Goal: Information Seeking & Learning: Find contact information

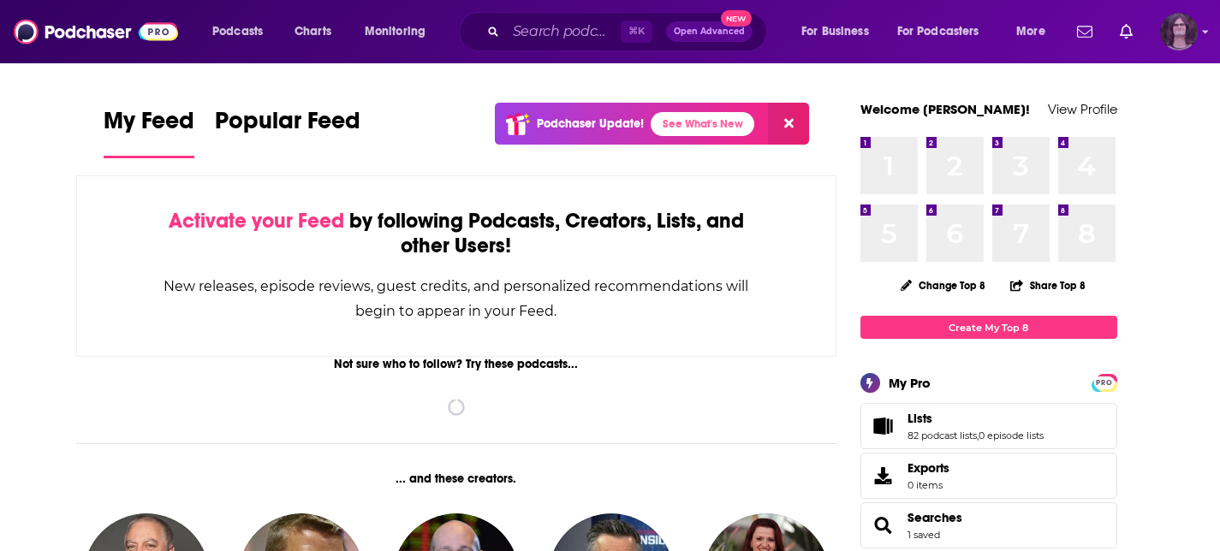
click at [1187, 20] on img "Logged in as jack14248" at bounding box center [1179, 32] width 38 height 38
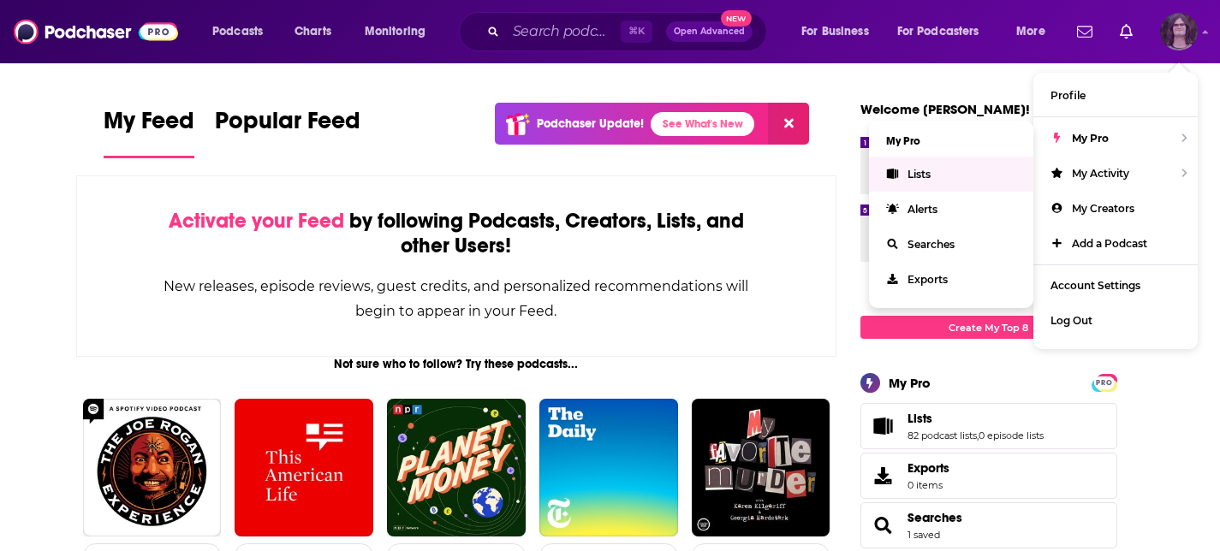
click at [919, 182] on link "Lists" at bounding box center [951, 174] width 164 height 35
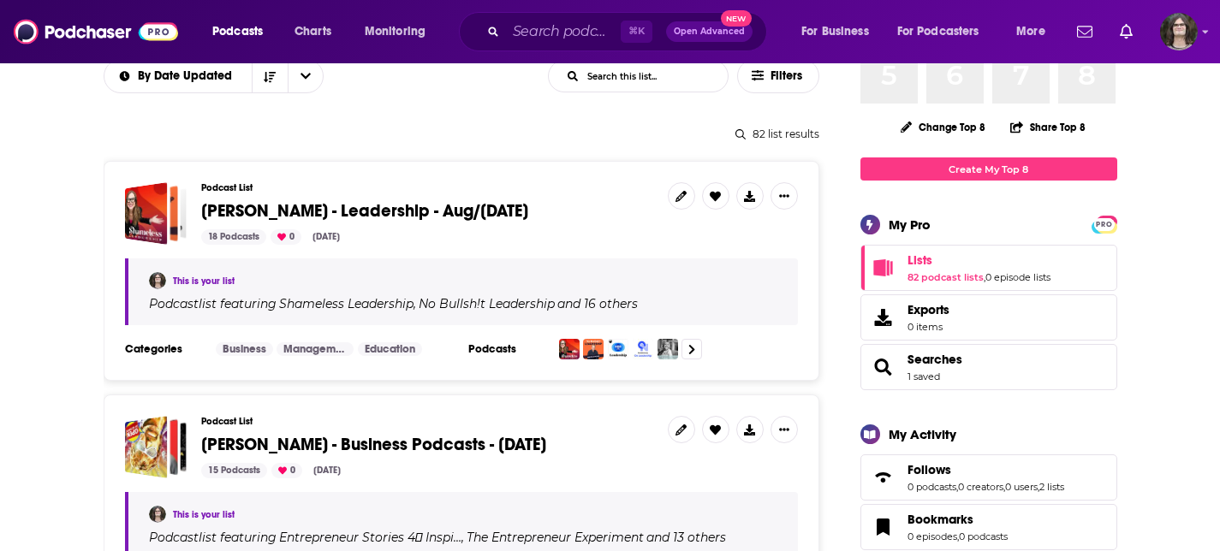
scroll to position [140, 0]
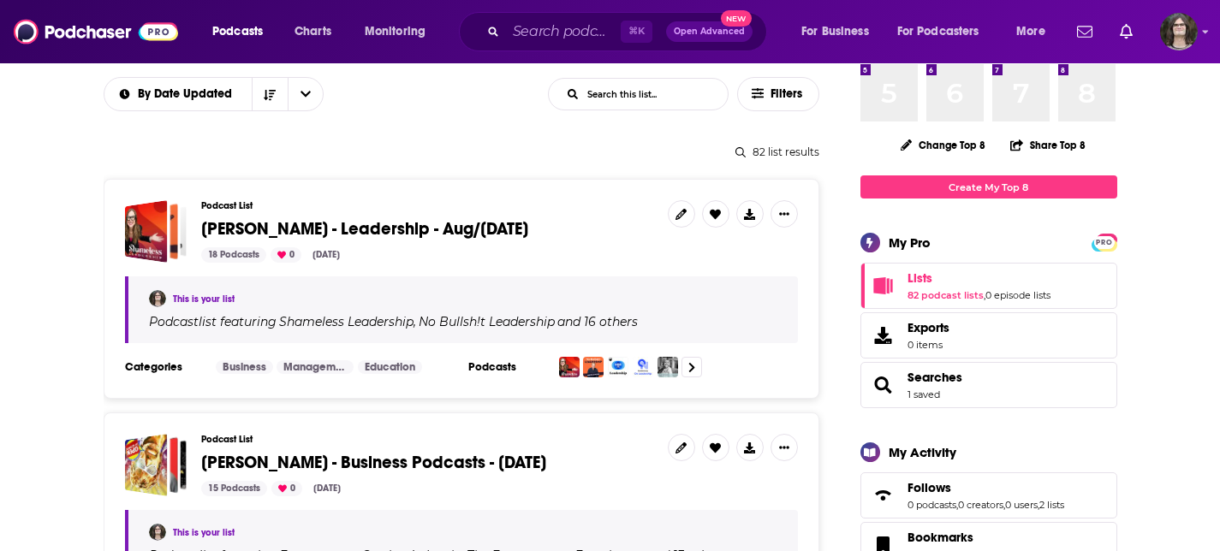
click at [385, 232] on span "Tara - Leadership - Aug/Sept 2025" at bounding box center [364, 228] width 327 height 21
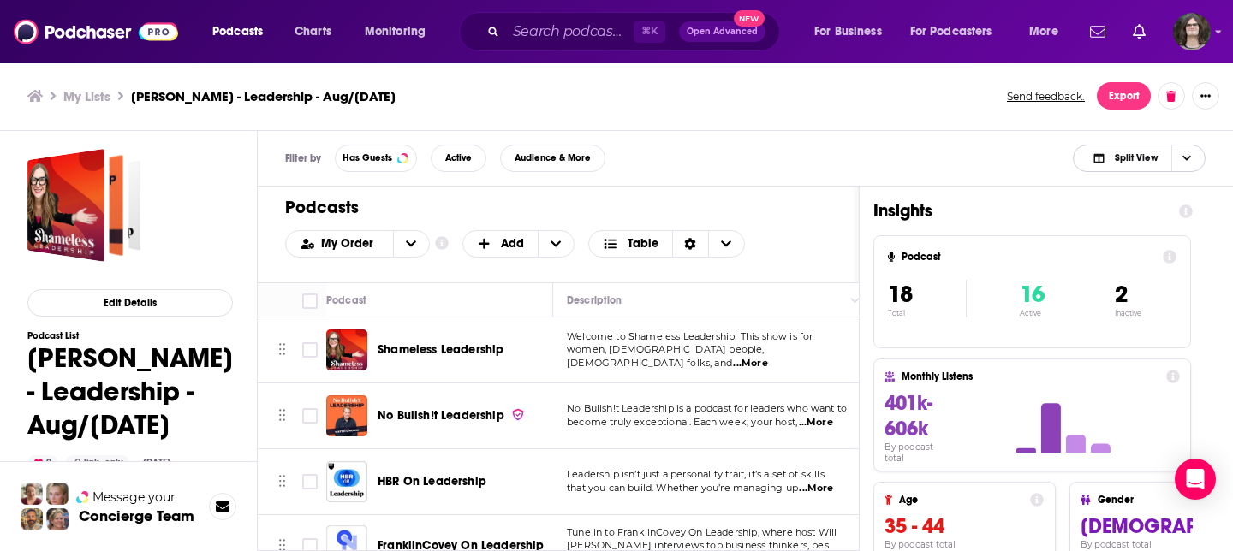
click at [1121, 160] on span "Split View" at bounding box center [1136, 157] width 43 height 9
click at [1107, 213] on span "Podcast Only" at bounding box center [1149, 215] width 85 height 9
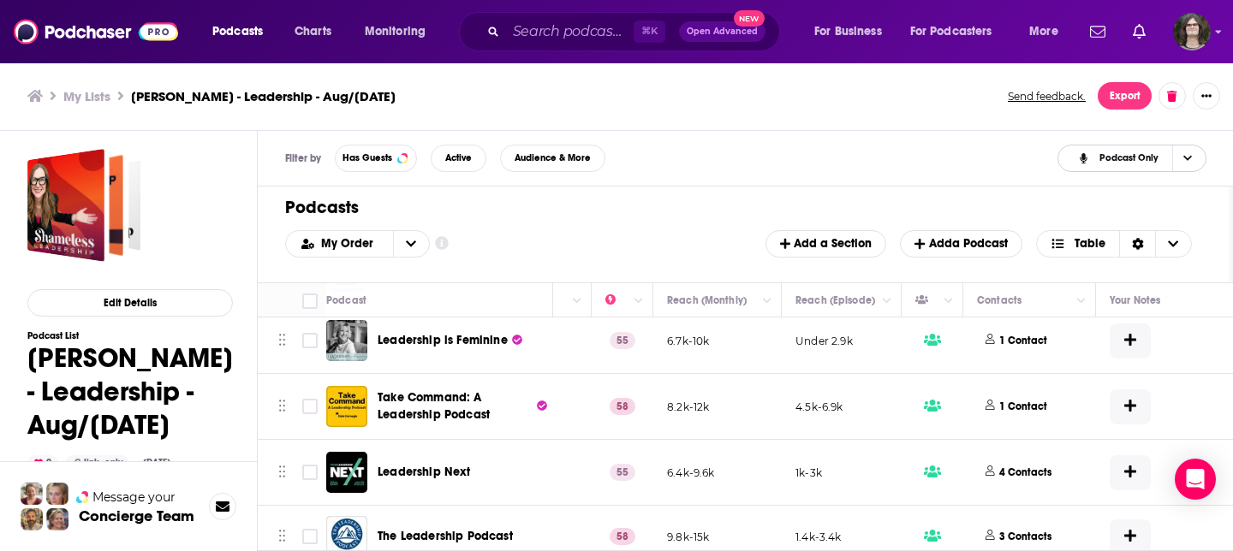
scroll to position [270, 430]
click at [1018, 409] on p "1 Contact" at bounding box center [1017, 407] width 48 height 15
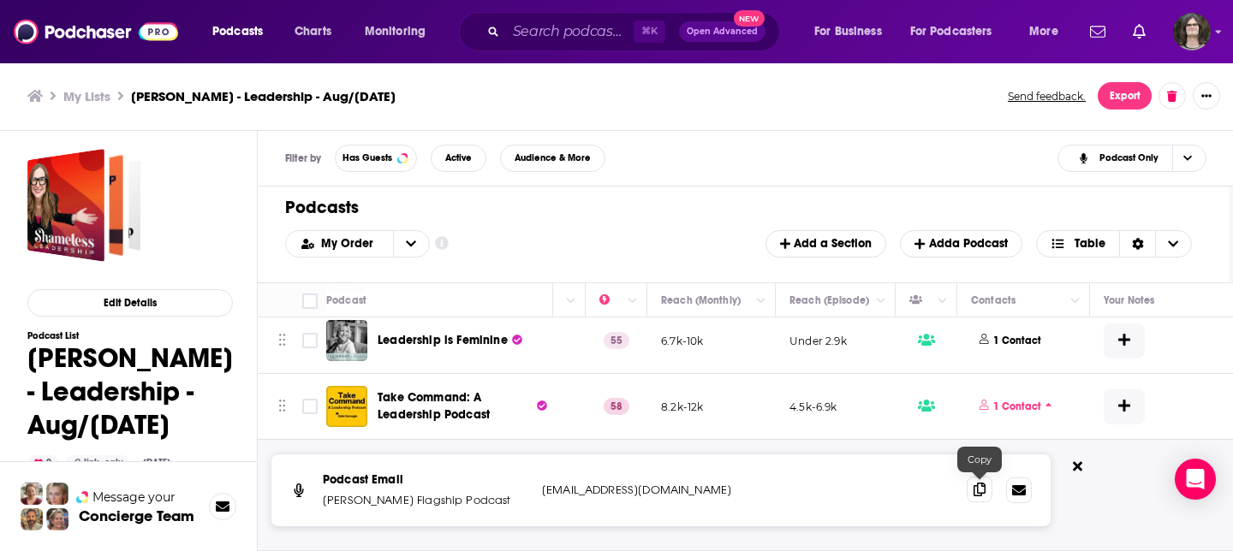
click at [982, 495] on icon at bounding box center [979, 490] width 12 height 14
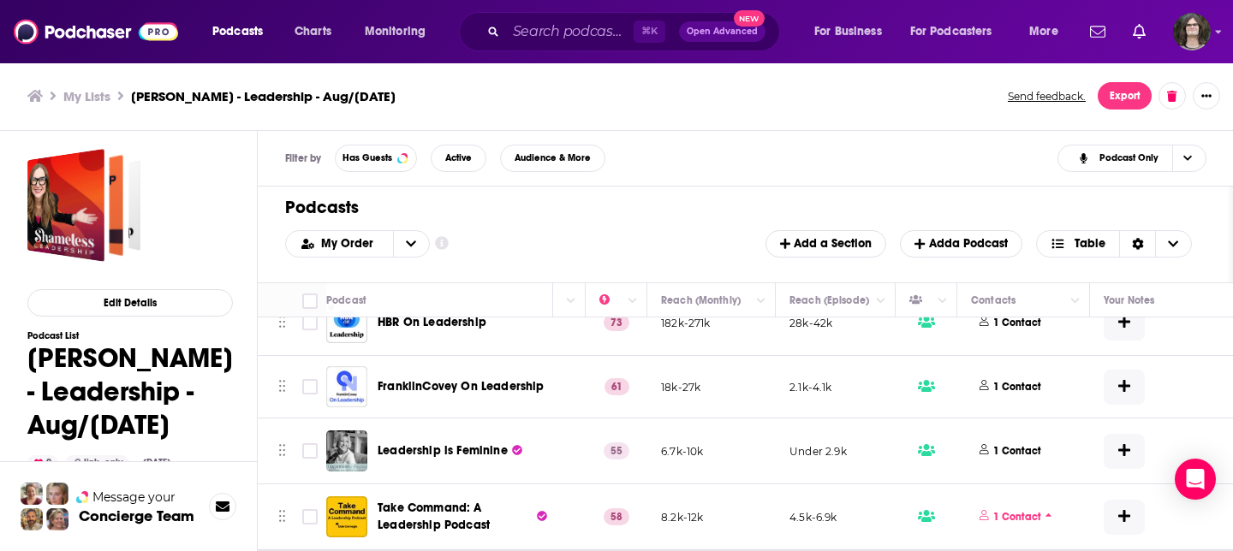
scroll to position [160, 430]
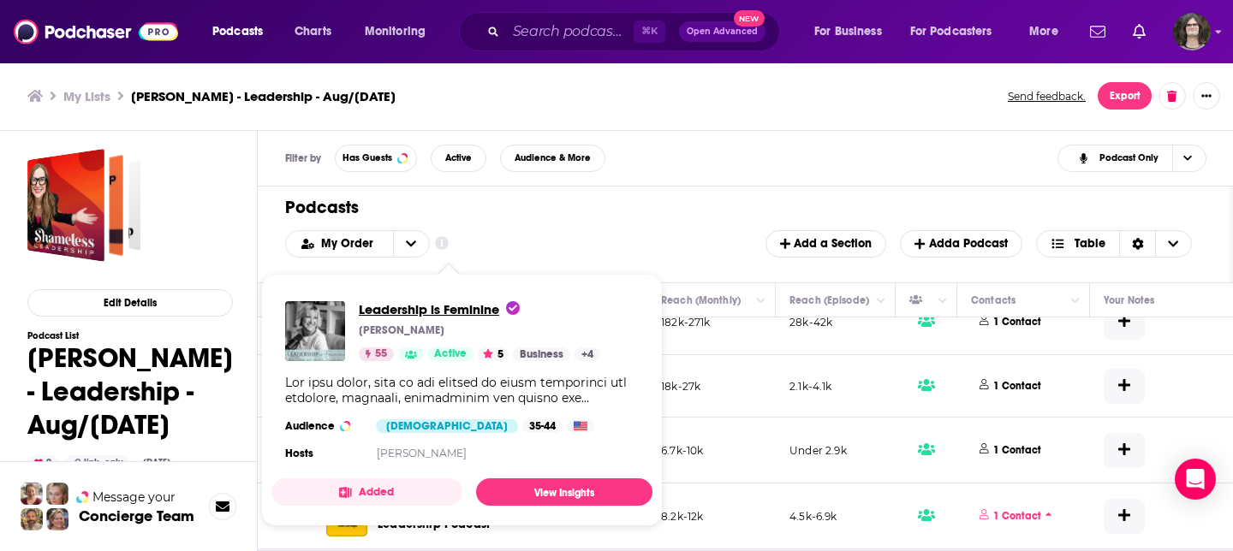
click at [487, 305] on span "Leadership is Feminine" at bounding box center [439, 309] width 161 height 16
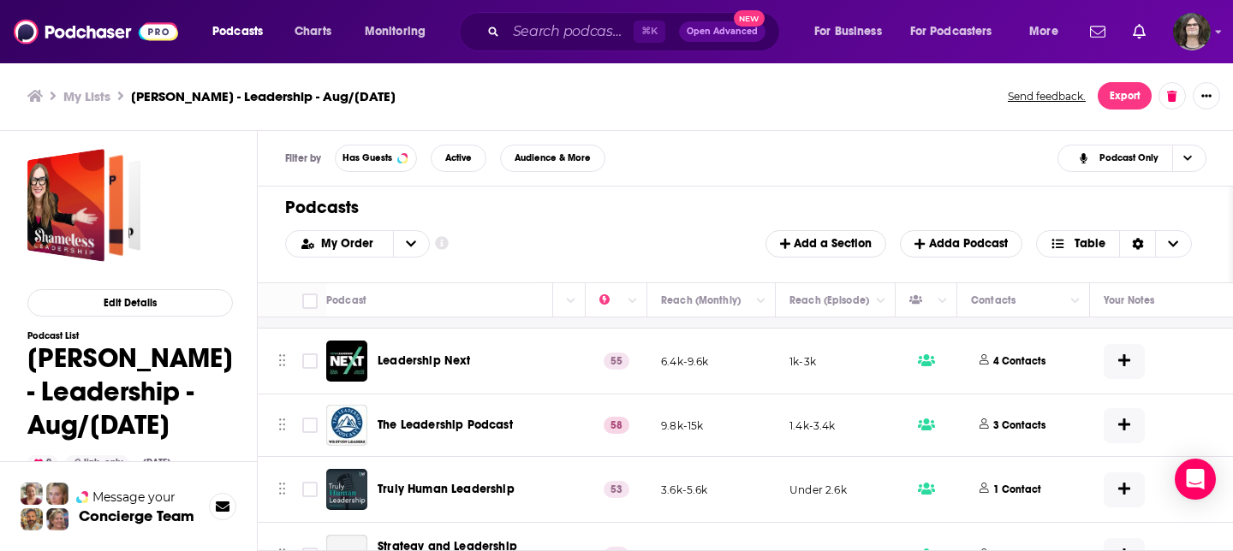
scroll to position [601, 430]
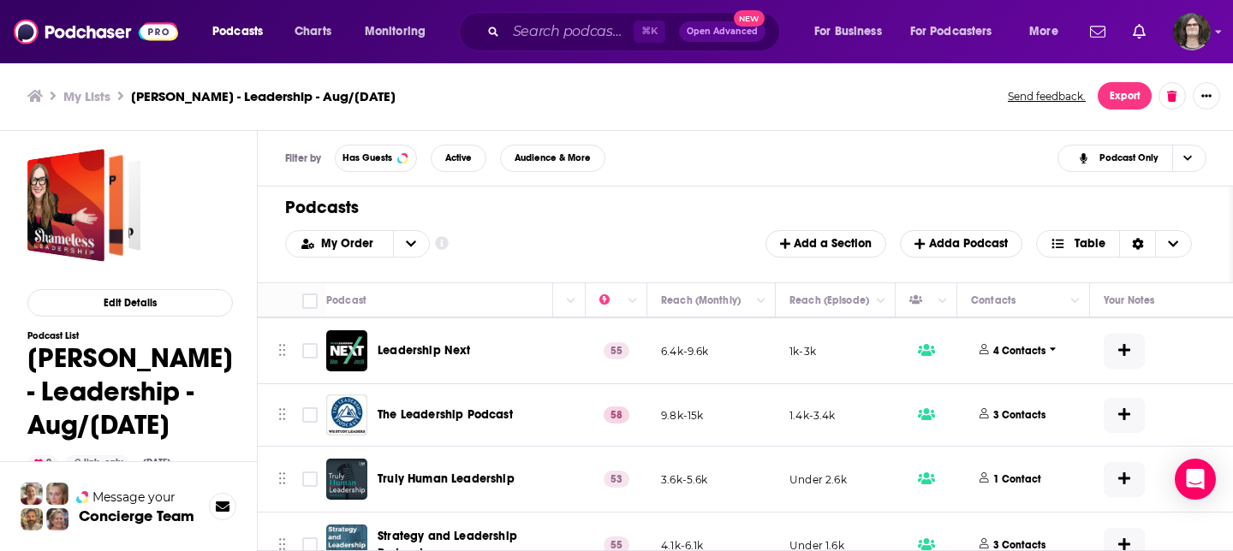
click at [1016, 344] on p "4 Contacts" at bounding box center [1019, 351] width 52 height 15
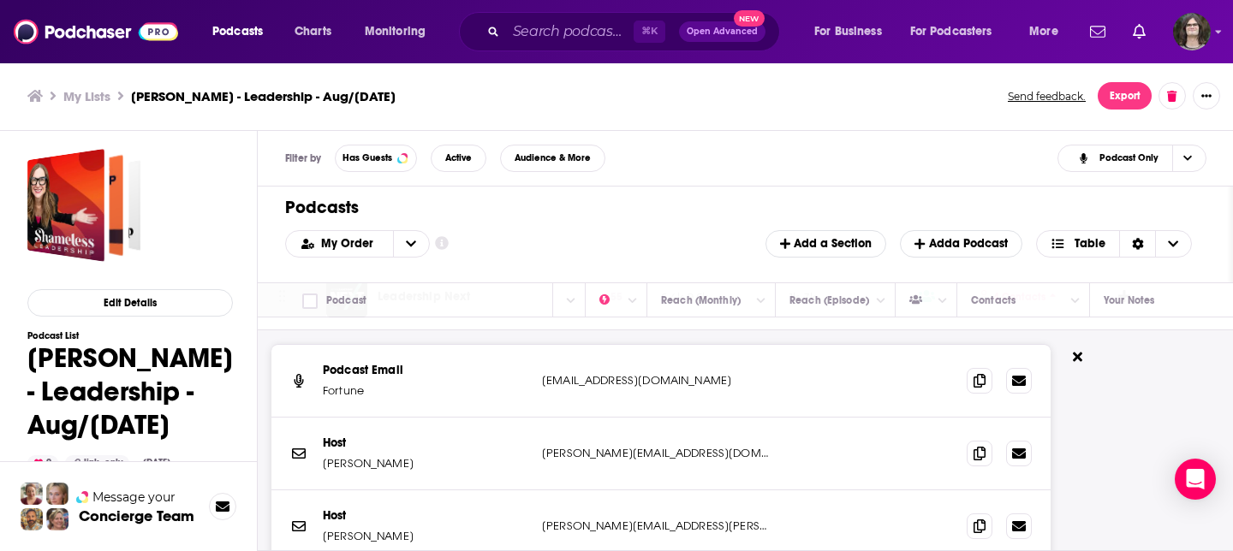
scroll to position [654, 430]
click at [977, 379] on icon at bounding box center [979, 381] width 12 height 14
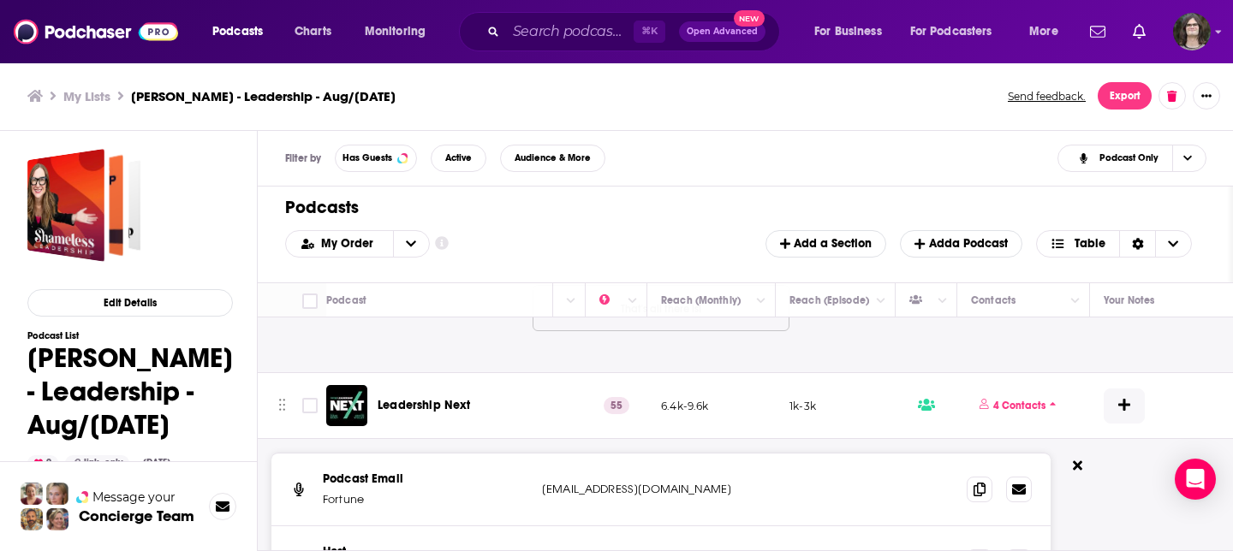
scroll to position [543, 430]
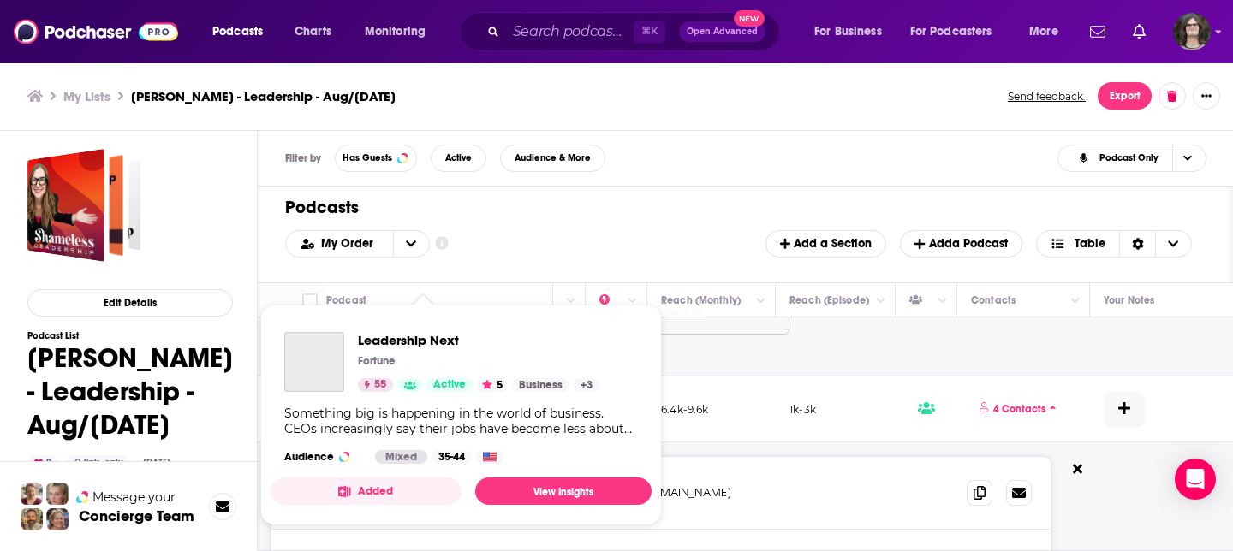
click at [453, 408] on div "Podcasts Charts Monitoring ⌘ K Open Advanced New For Business For Podcasters Mo…" at bounding box center [616, 275] width 1233 height 551
click at [432, 339] on span "Leadership Next" at bounding box center [478, 340] width 241 height 16
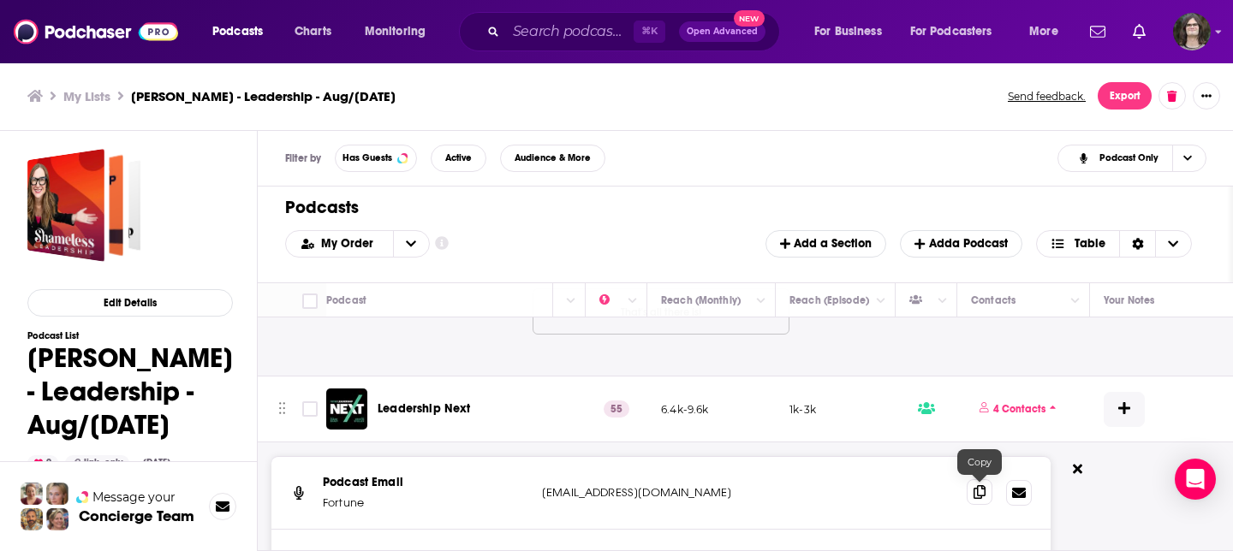
click at [979, 491] on icon at bounding box center [979, 492] width 12 height 14
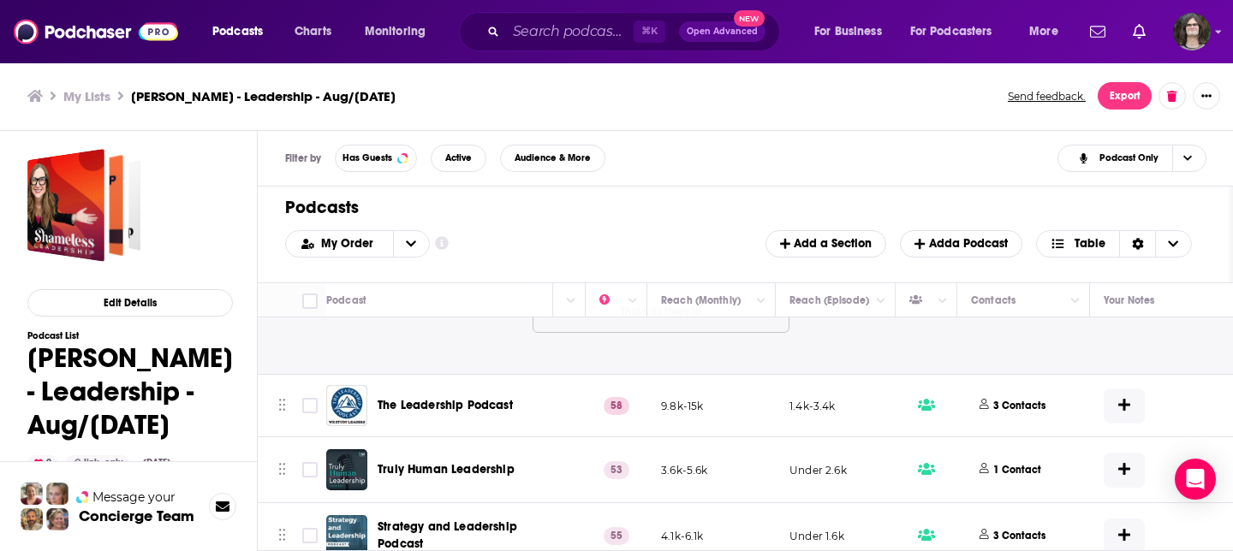
scroll to position [1061, 430]
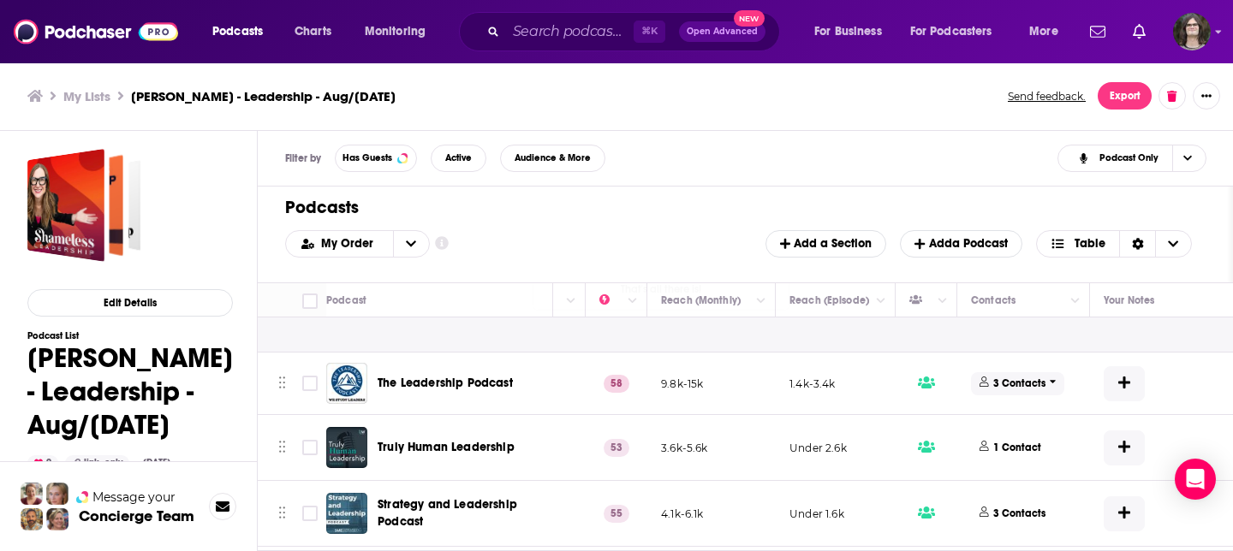
click at [1037, 378] on p "3 Contacts" at bounding box center [1019, 384] width 52 height 15
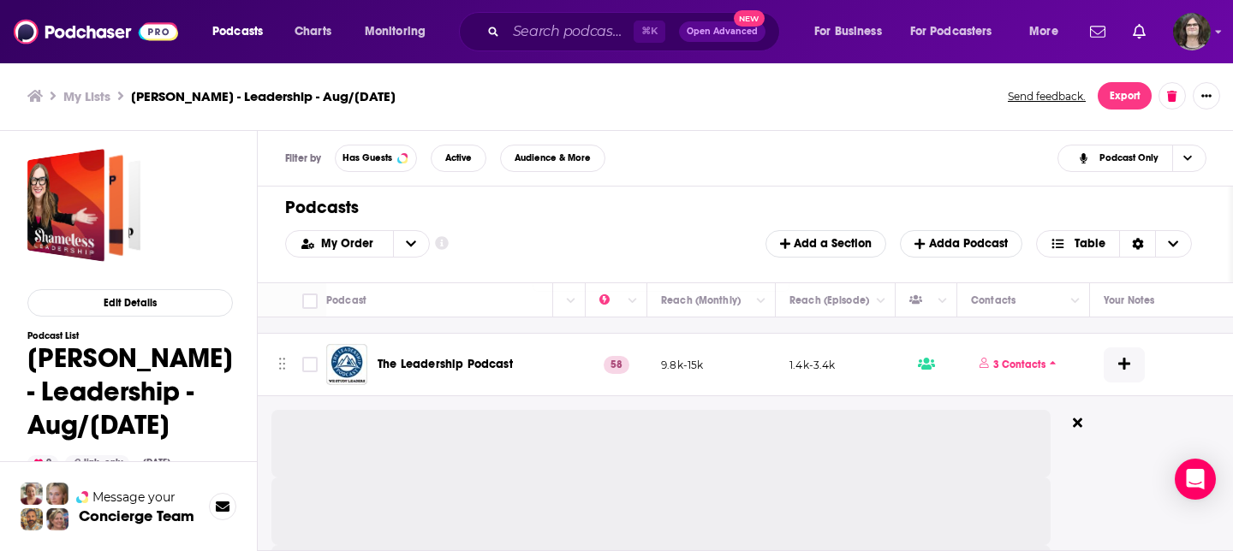
scroll to position [1084, 430]
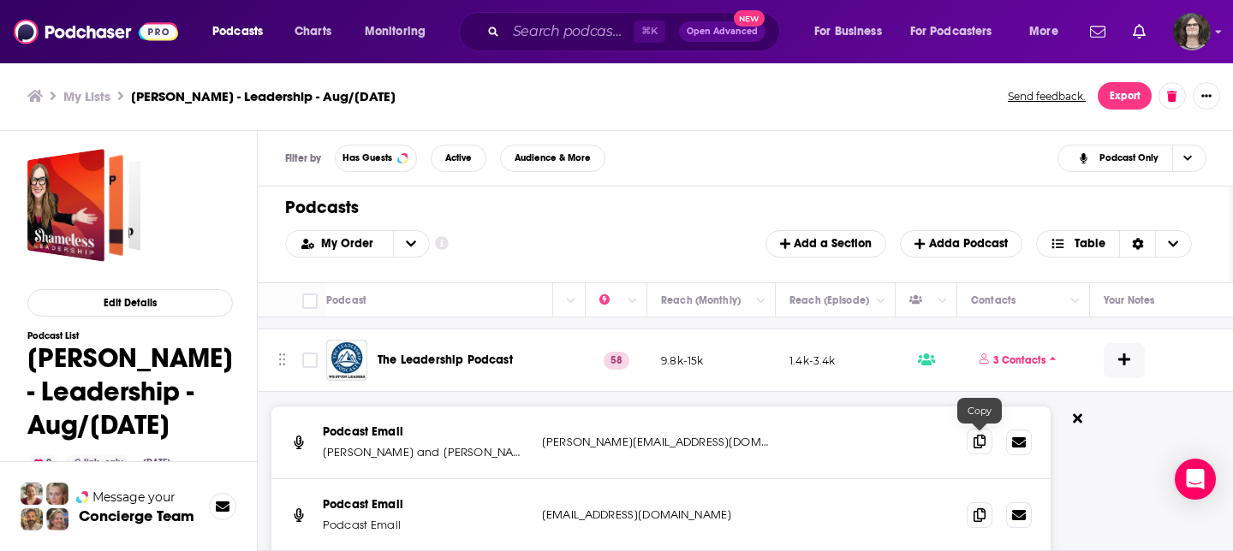
click at [979, 443] on icon at bounding box center [979, 442] width 12 height 14
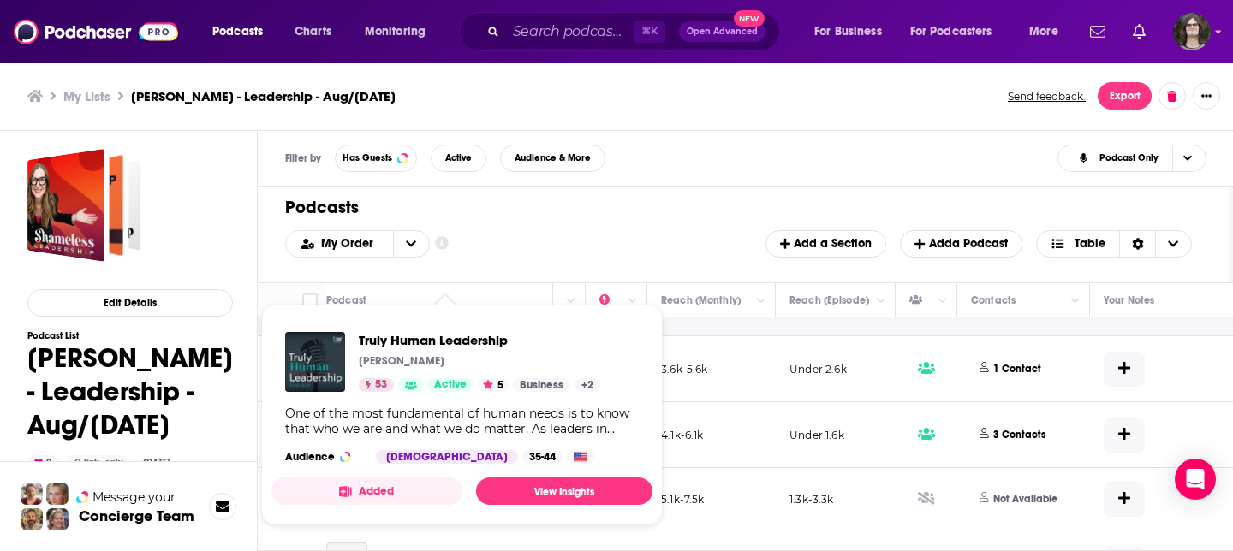
scroll to position [1484, 430]
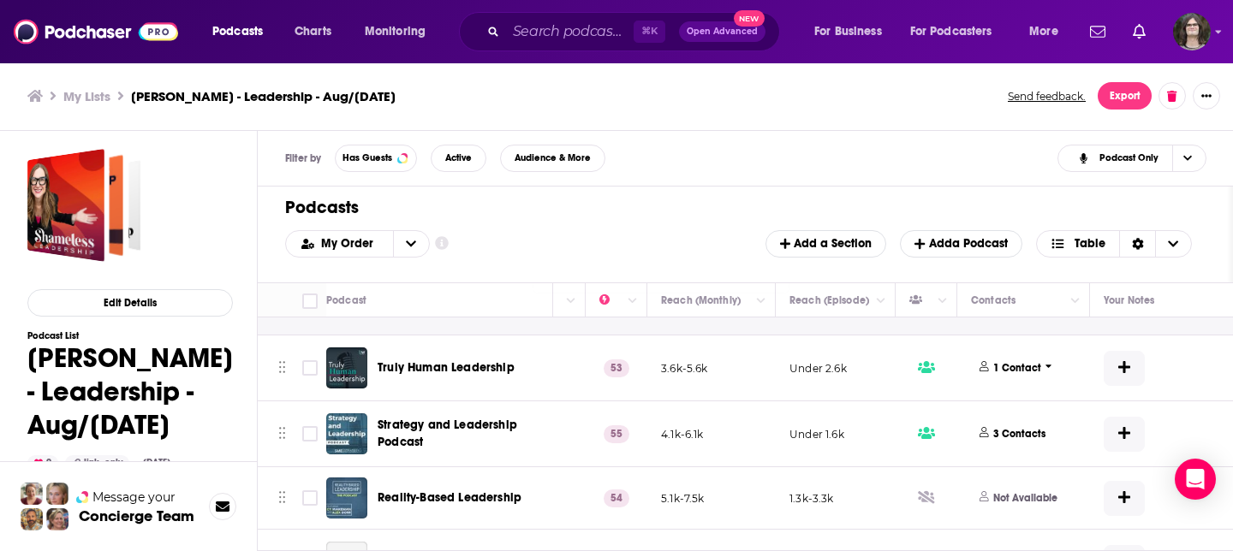
click at [1026, 355] on button "1 Contact" at bounding box center [1018, 368] width 94 height 45
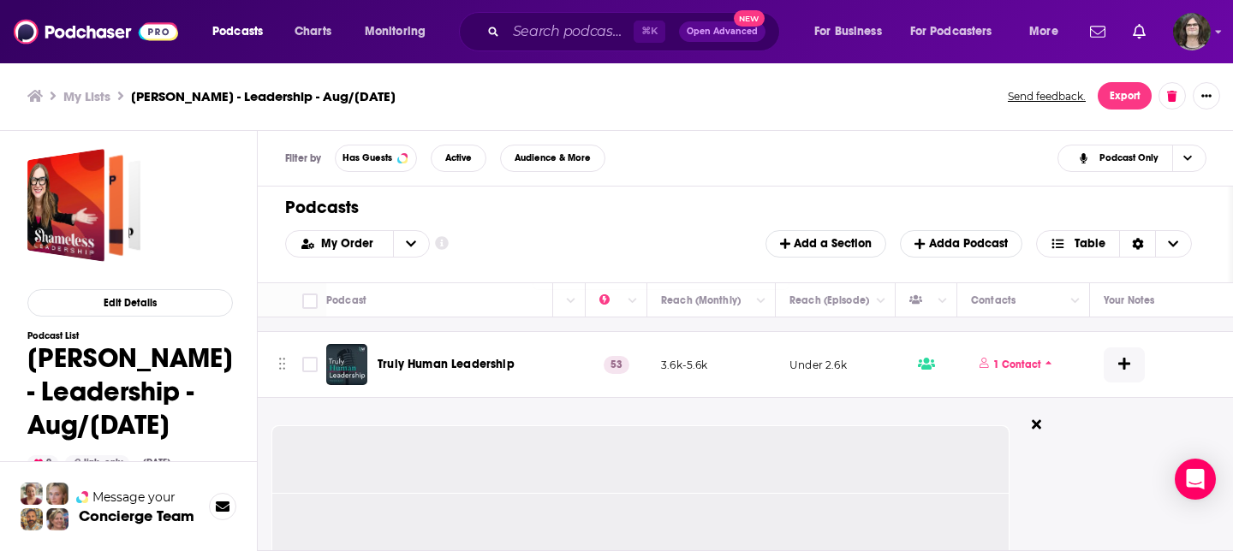
scroll to position [1490, 430]
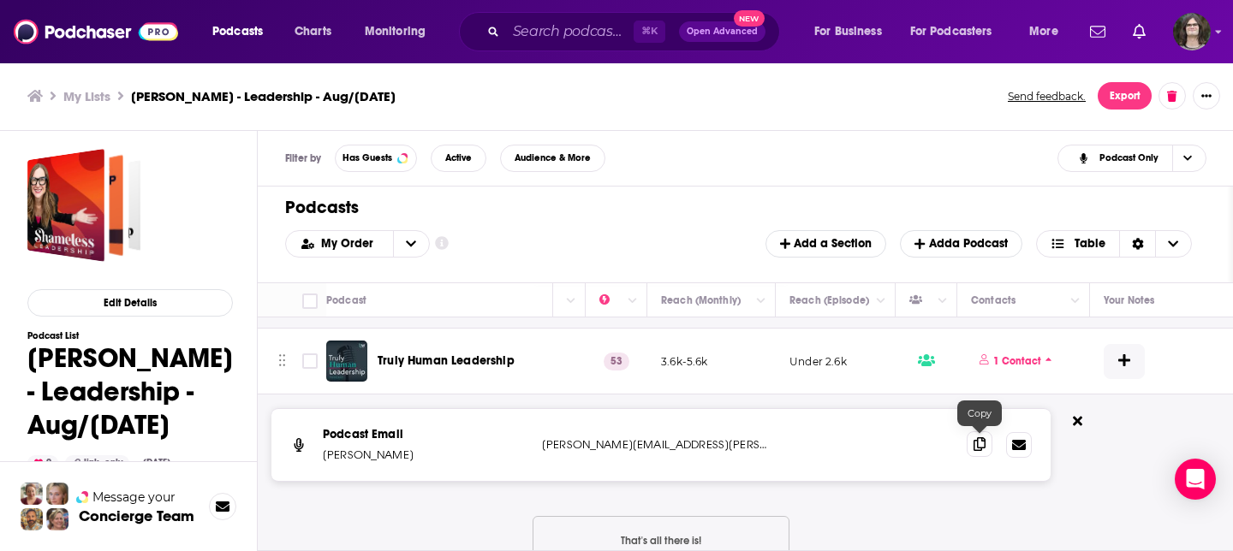
click at [978, 446] on icon at bounding box center [979, 444] width 12 height 14
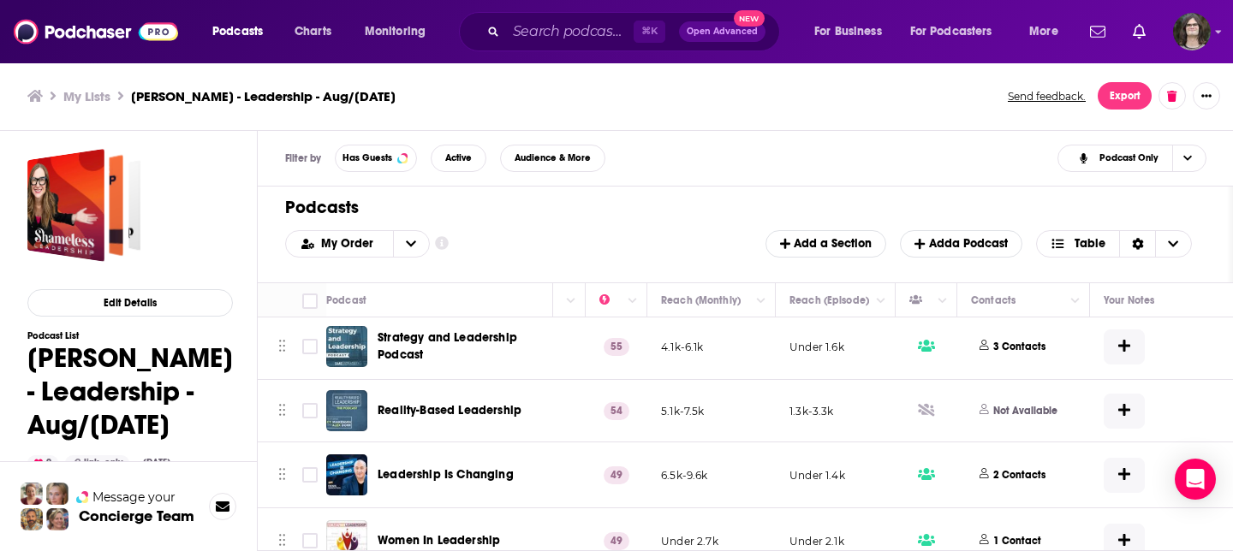
scroll to position [1783, 430]
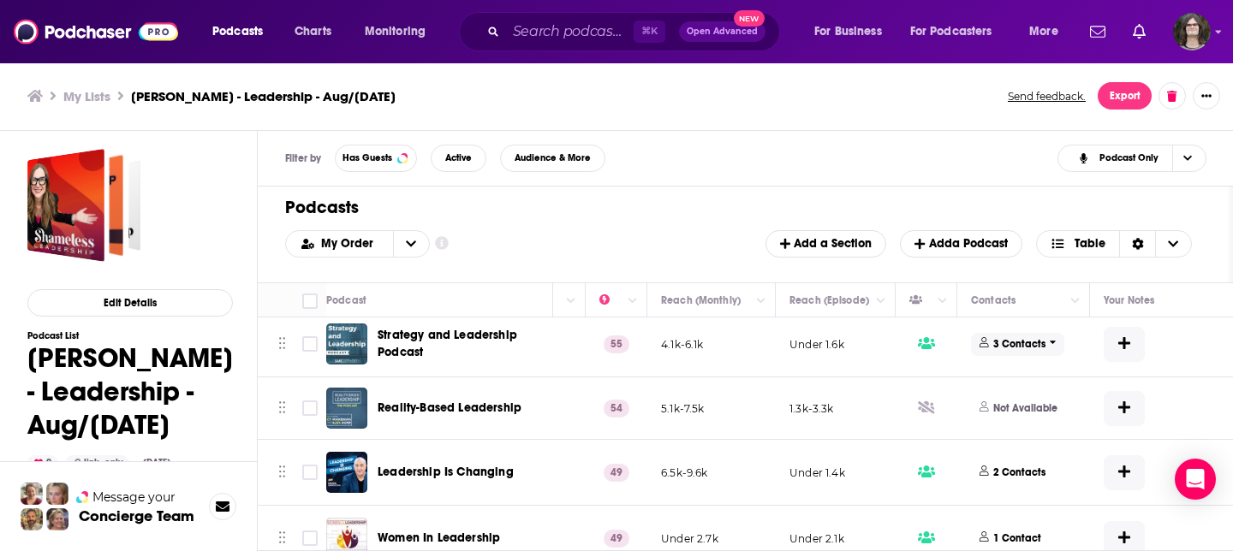
click at [1020, 349] on p "3 Contacts" at bounding box center [1019, 344] width 52 height 15
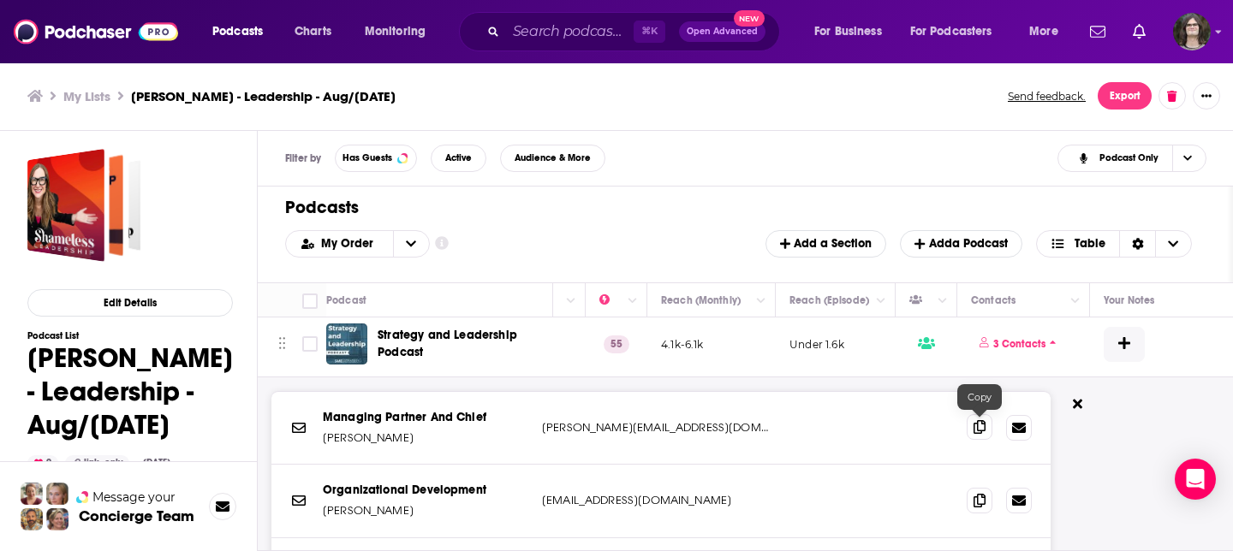
click at [974, 428] on icon at bounding box center [979, 427] width 12 height 14
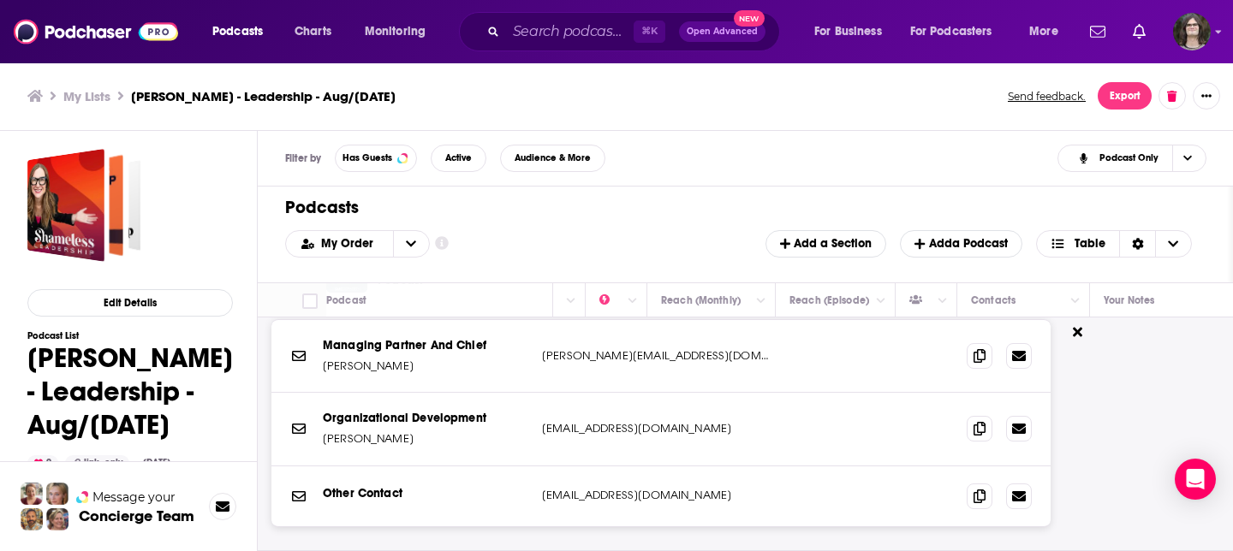
scroll to position [1872, 430]
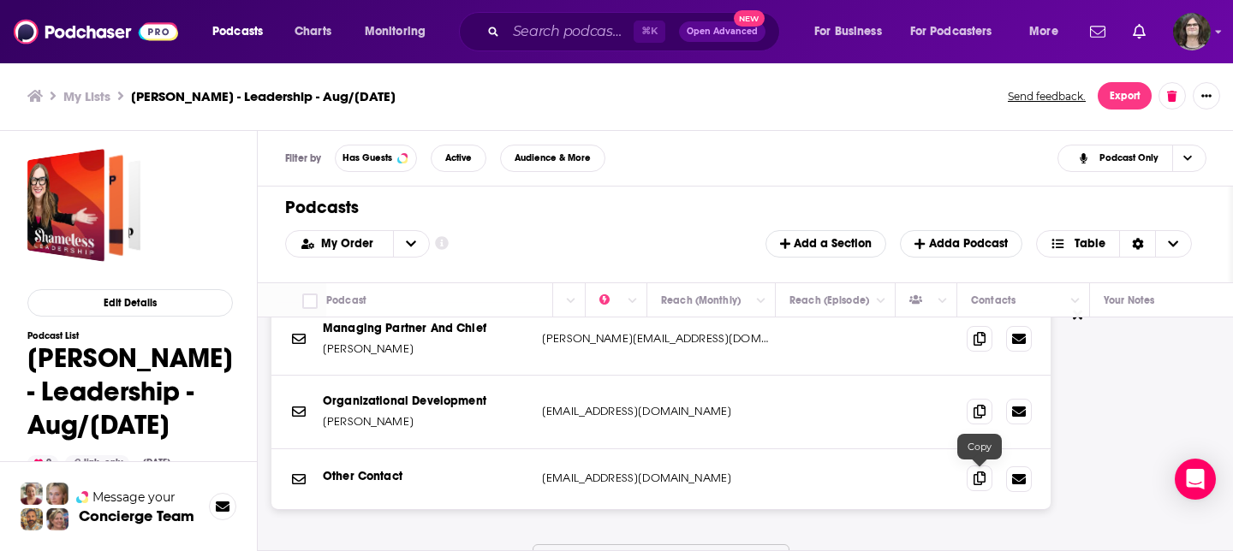
click at [975, 482] on icon at bounding box center [979, 479] width 12 height 14
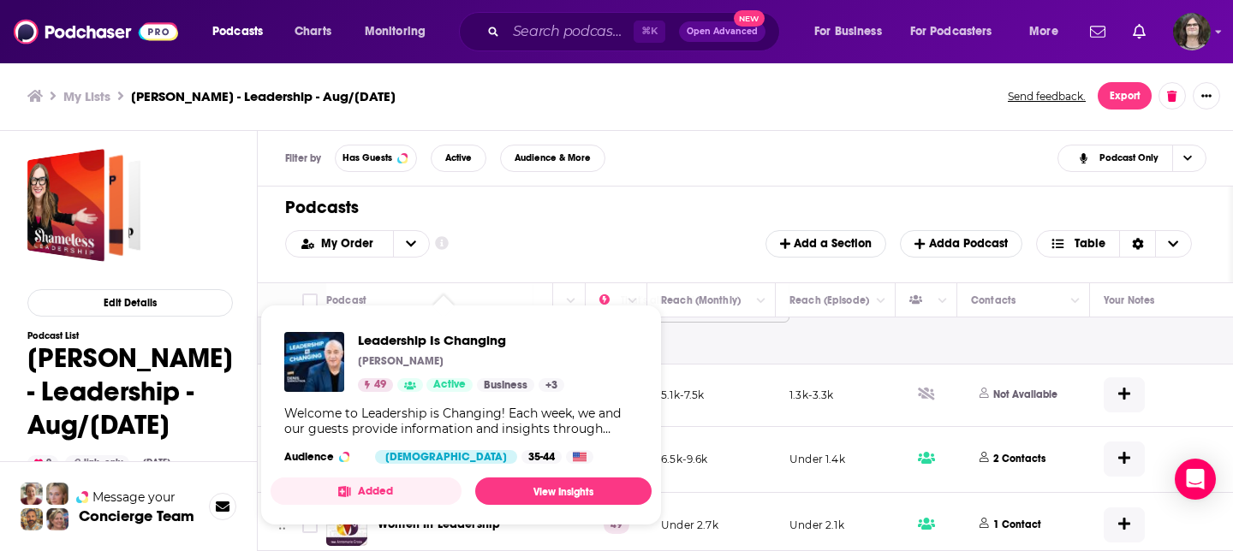
scroll to position [2162, 430]
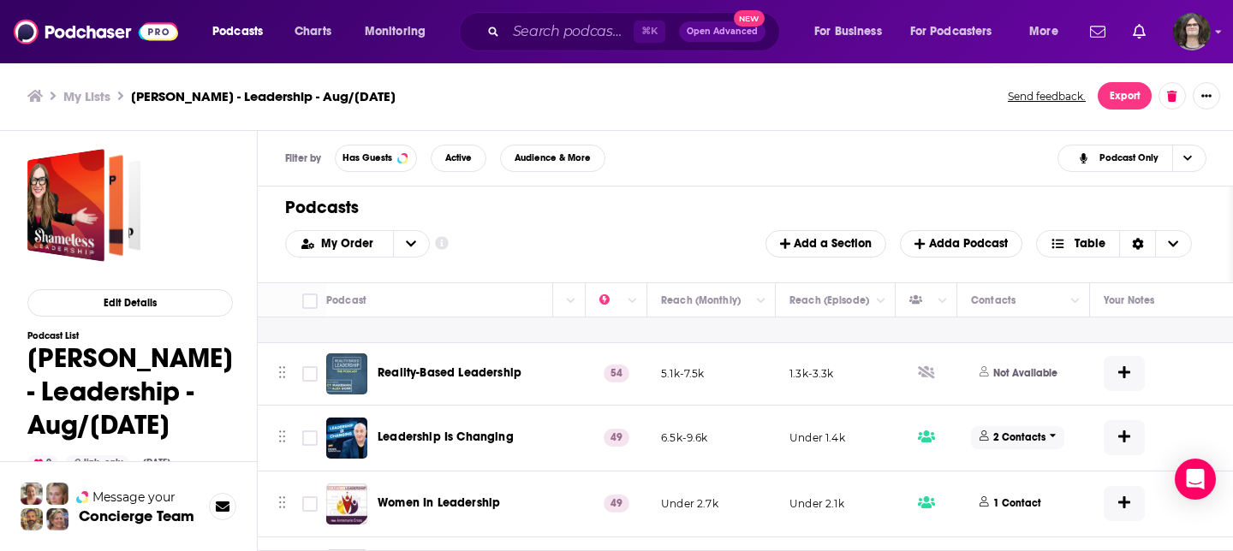
click at [1014, 438] on p "2 Contacts" at bounding box center [1019, 438] width 52 height 15
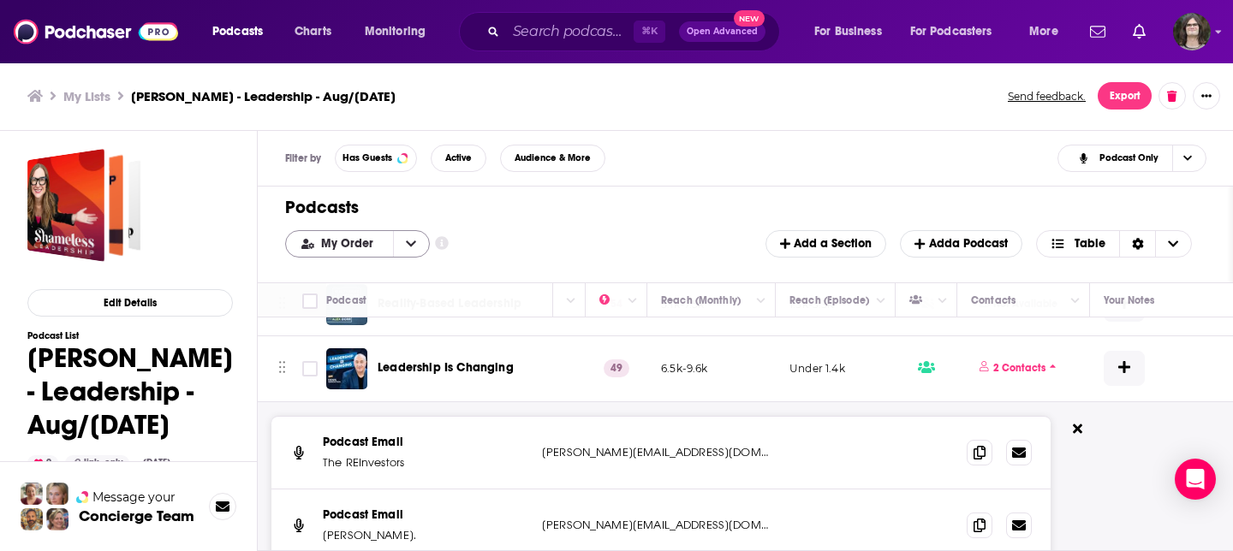
scroll to position [2234, 430]
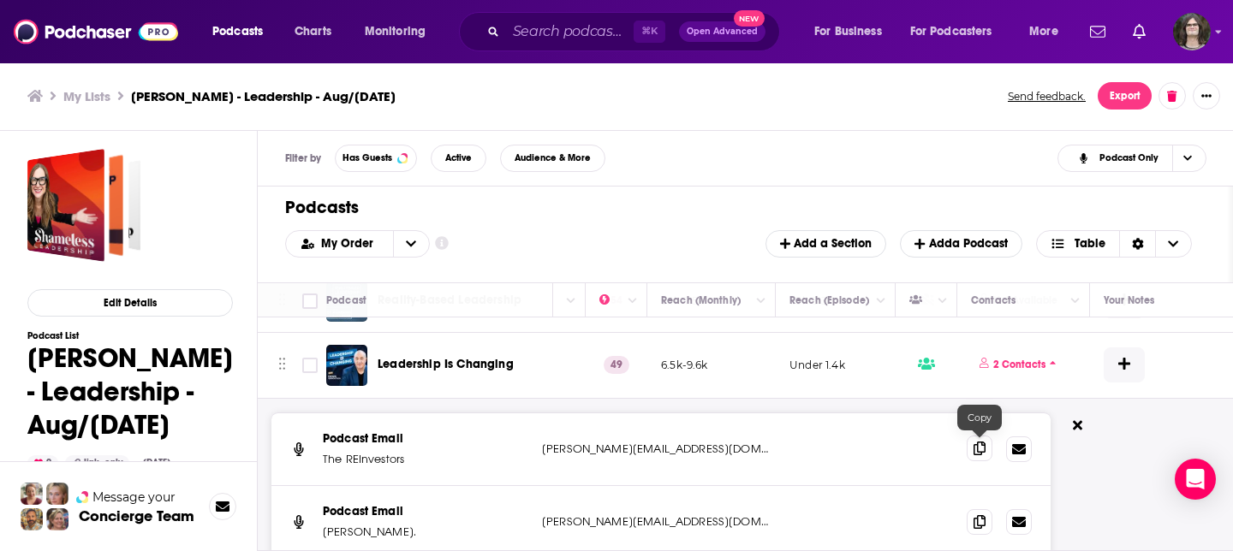
click at [978, 455] on span at bounding box center [979, 449] width 26 height 26
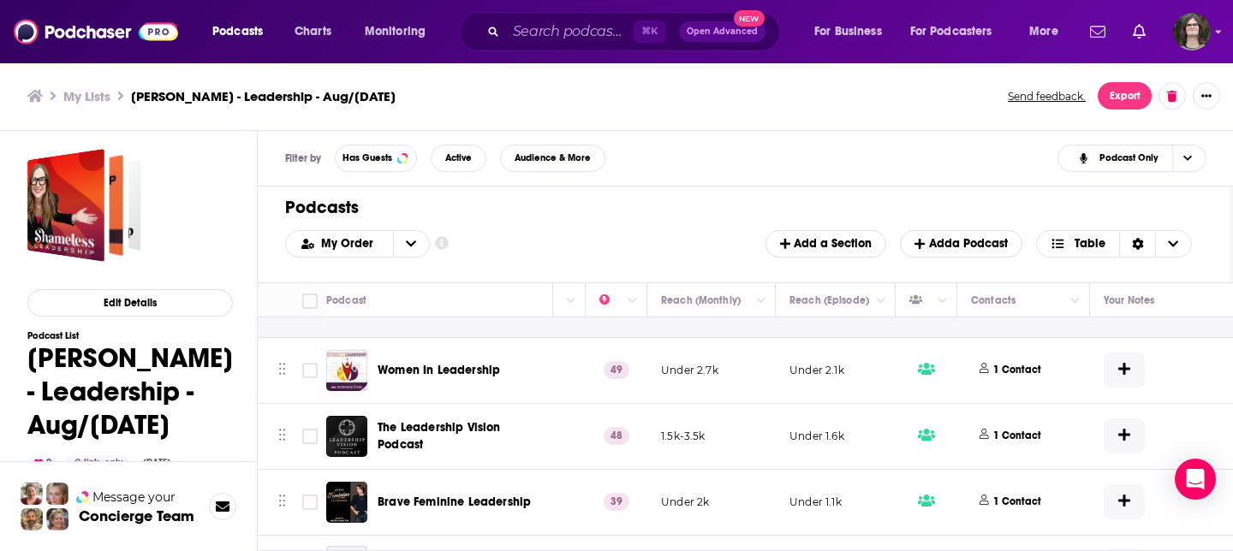
scroll to position [2591, 430]
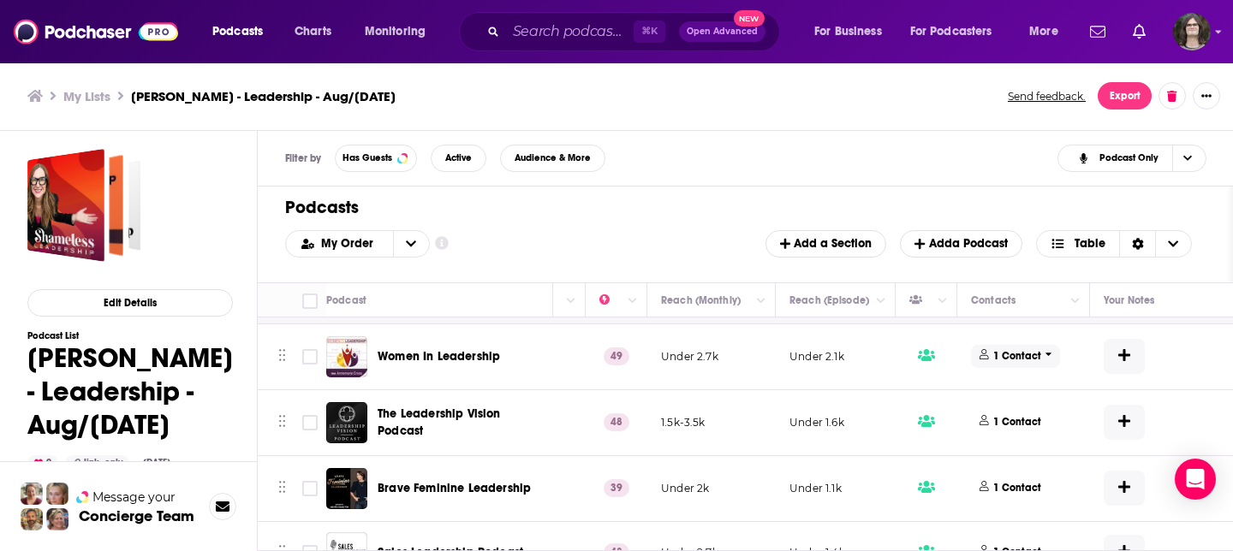
click at [996, 356] on p "1 Contact" at bounding box center [1017, 356] width 48 height 15
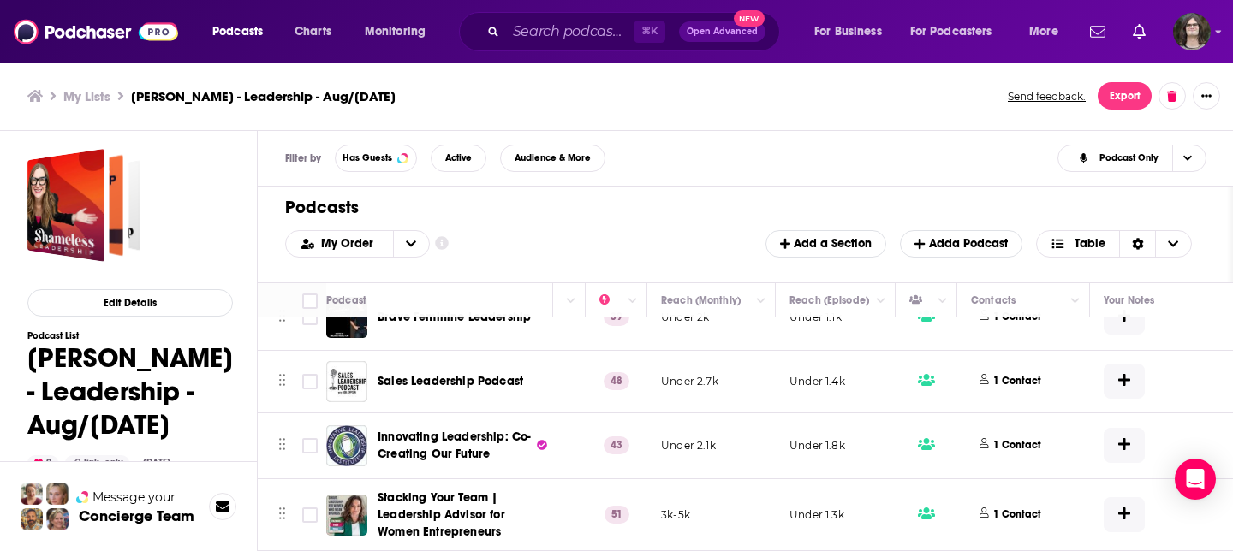
scroll to position [2985, 430]
click at [1035, 508] on p "1 Contact" at bounding box center [1017, 515] width 48 height 15
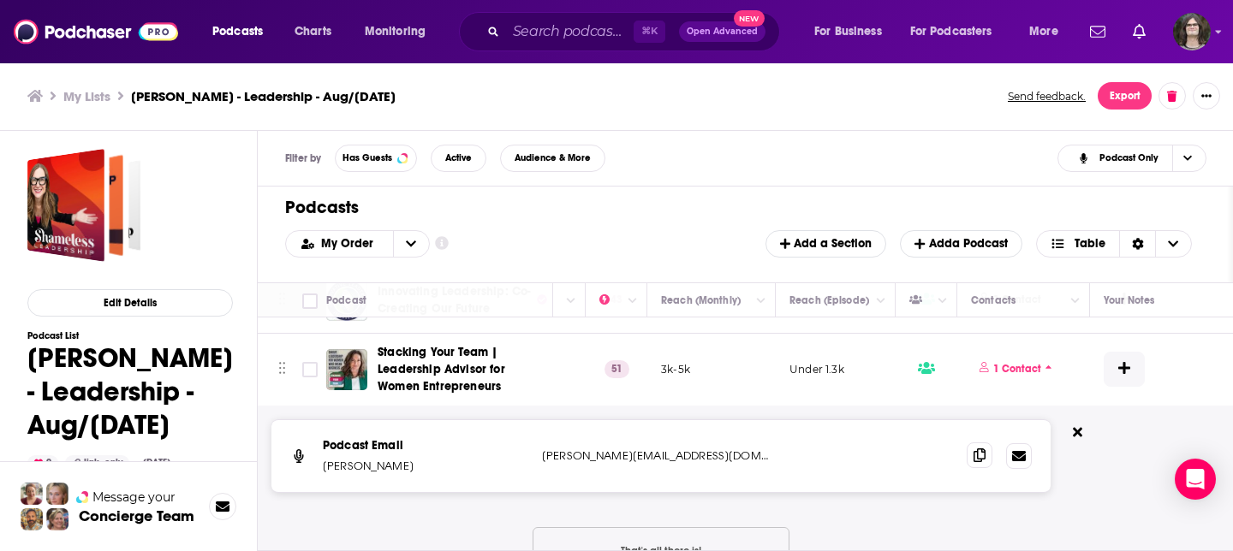
scroll to position [3119, 430]
click at [984, 451] on icon at bounding box center [979, 455] width 12 height 14
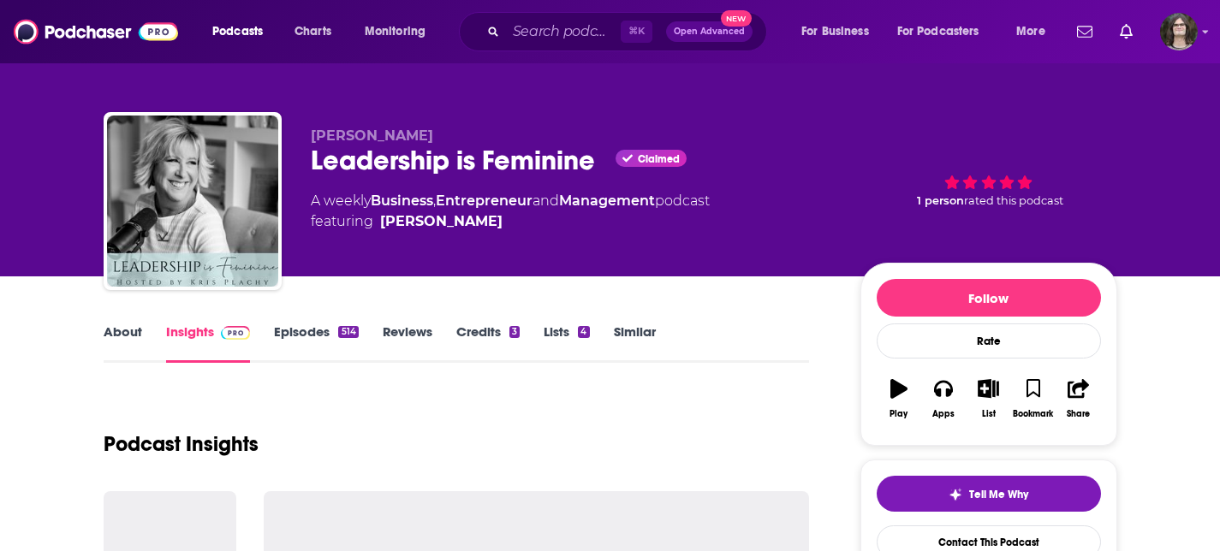
scroll to position [3, 0]
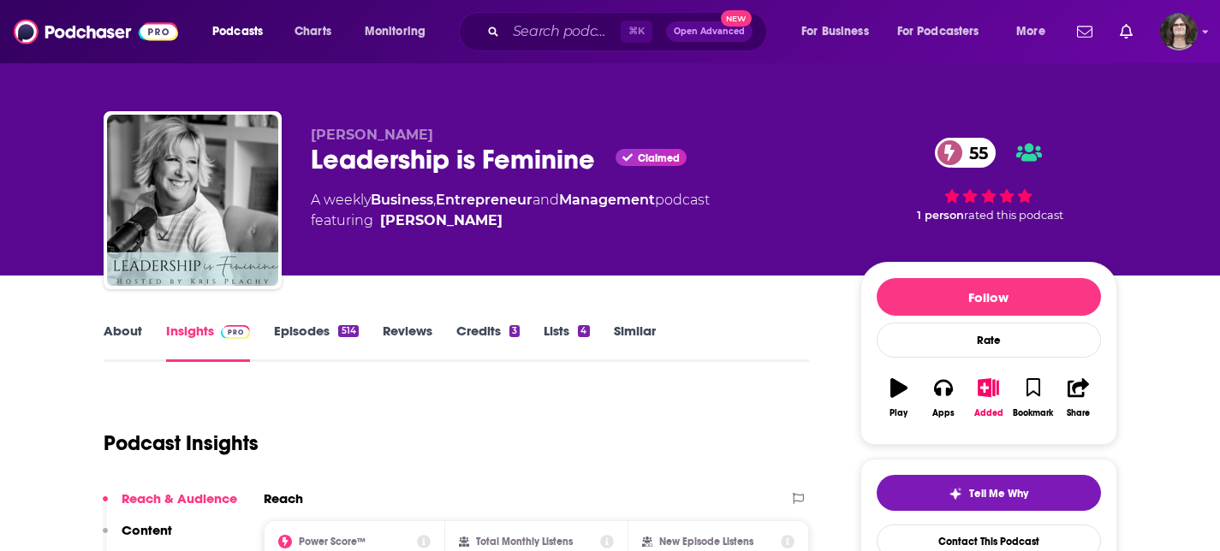
click at [121, 331] on link "About" at bounding box center [123, 342] width 39 height 39
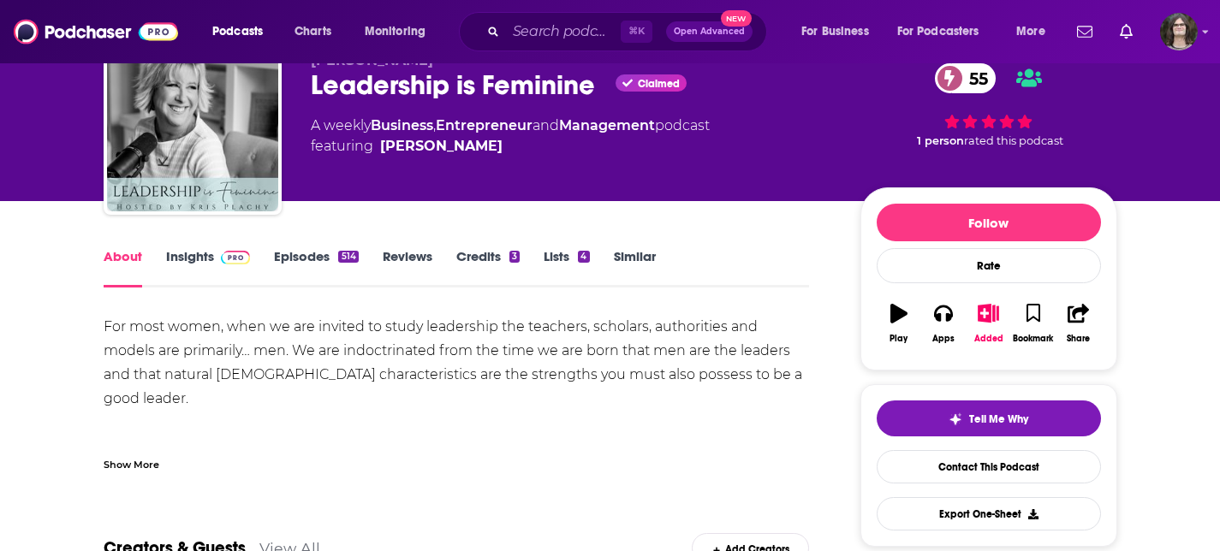
scroll to position [87, 0]
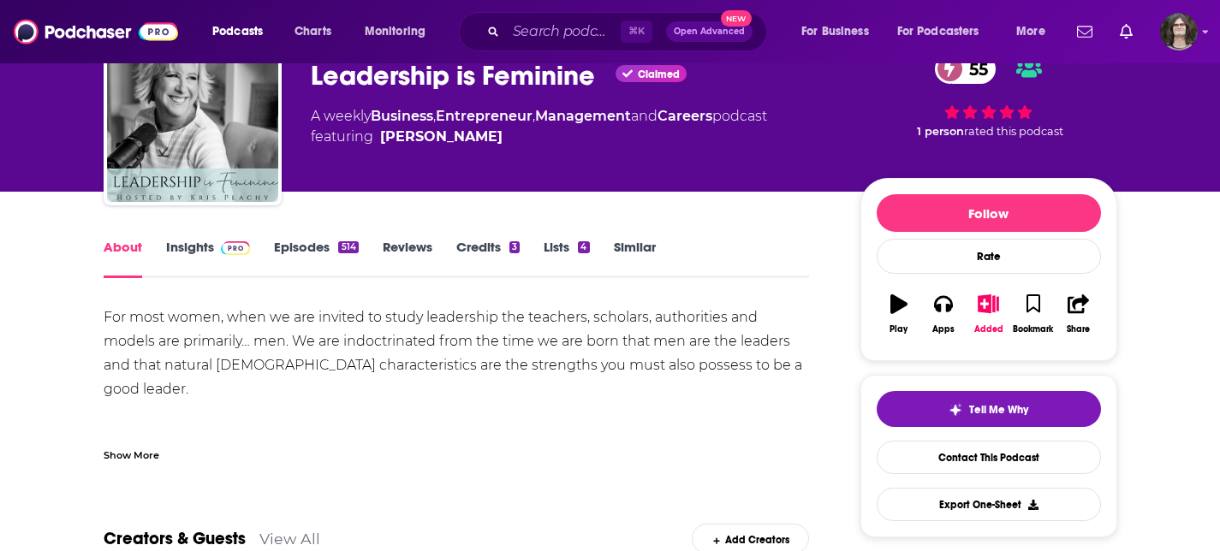
click at [161, 451] on div "Show More" at bounding box center [457, 448] width 706 height 29
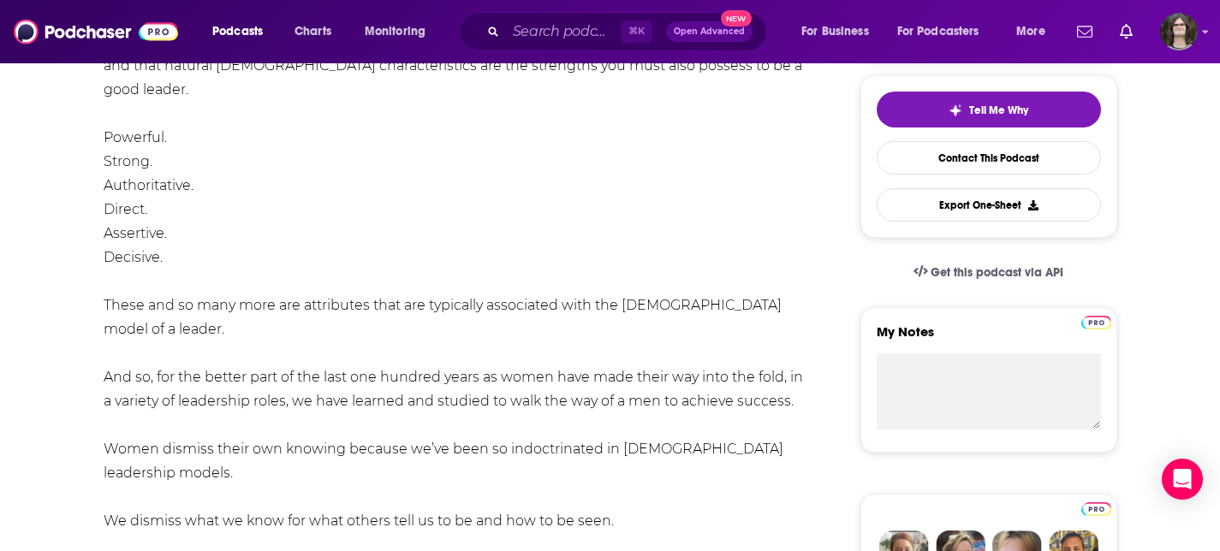
scroll to position [0, 0]
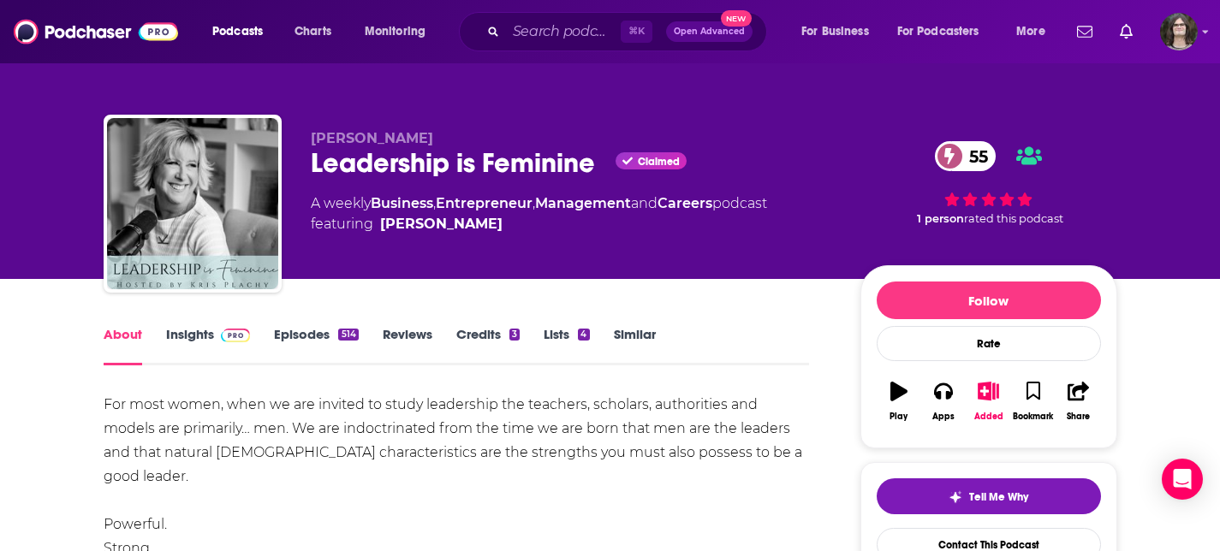
click at [333, 344] on link "Episodes 514" at bounding box center [316, 345] width 84 height 39
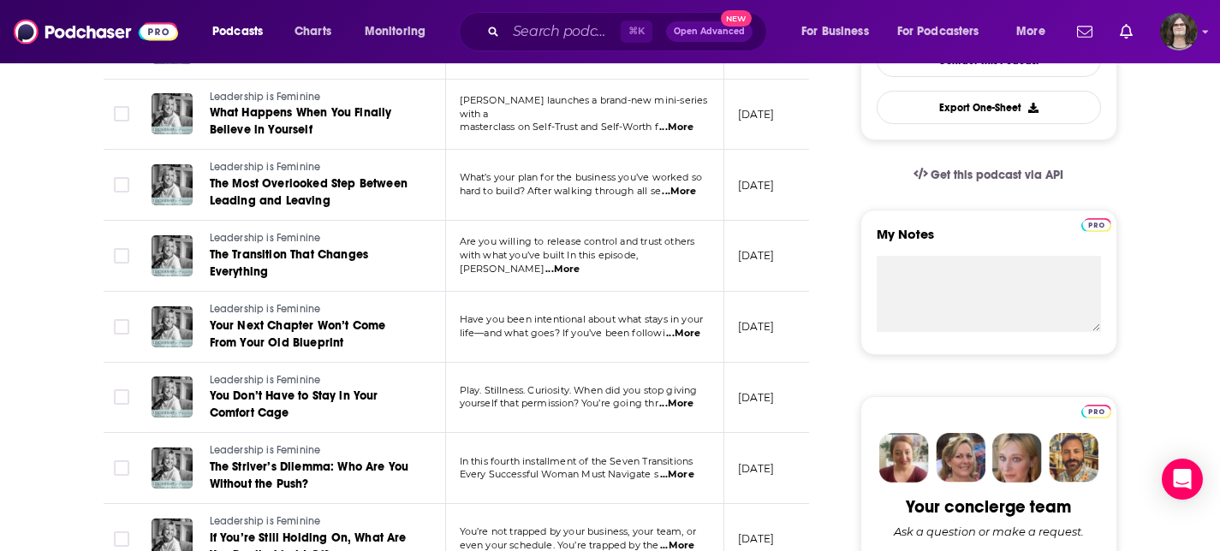
scroll to position [553, 0]
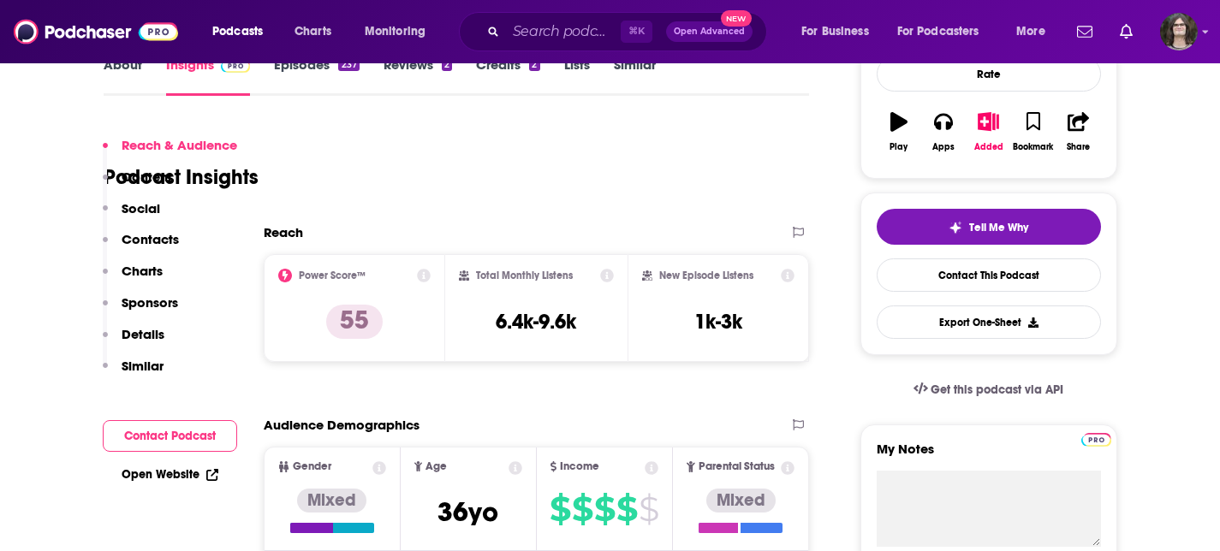
scroll to position [85, 0]
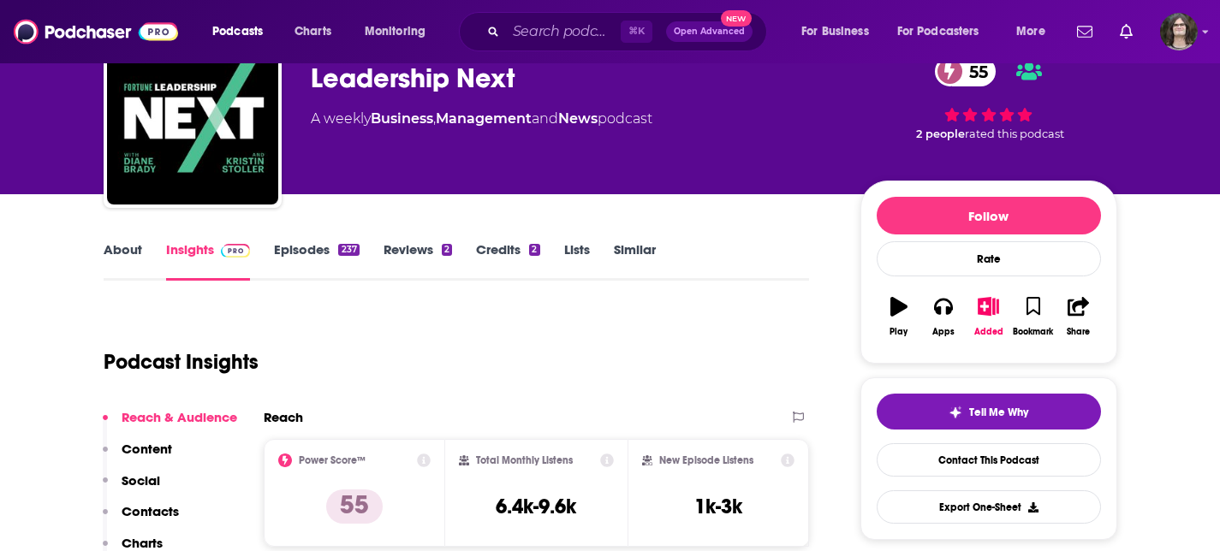
click at [314, 253] on link "Episodes 237" at bounding box center [316, 260] width 85 height 39
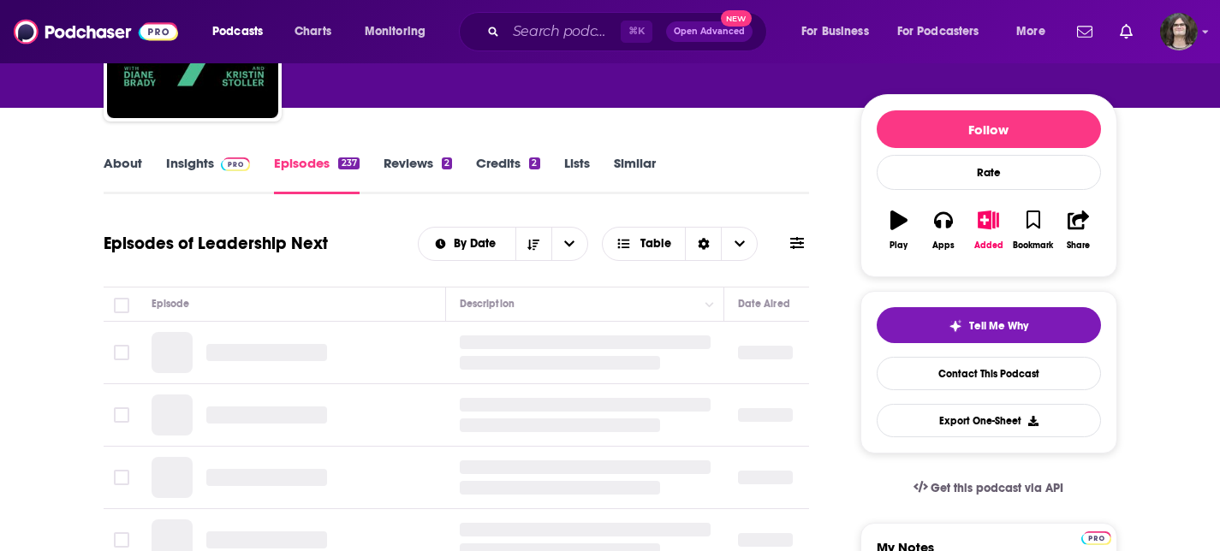
scroll to position [167, 0]
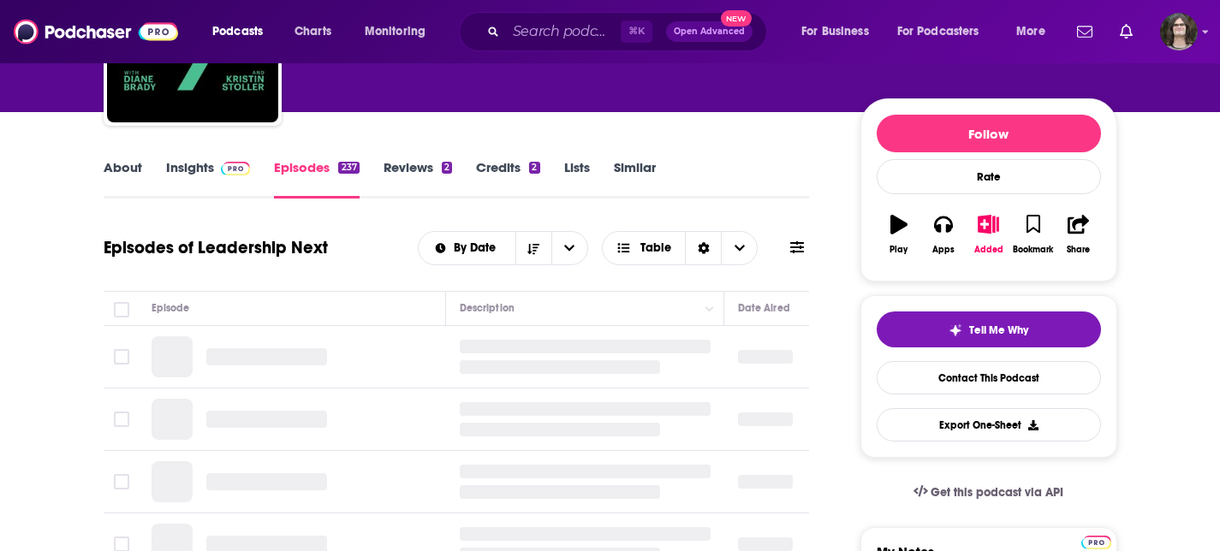
click at [122, 170] on link "About" at bounding box center [123, 178] width 39 height 39
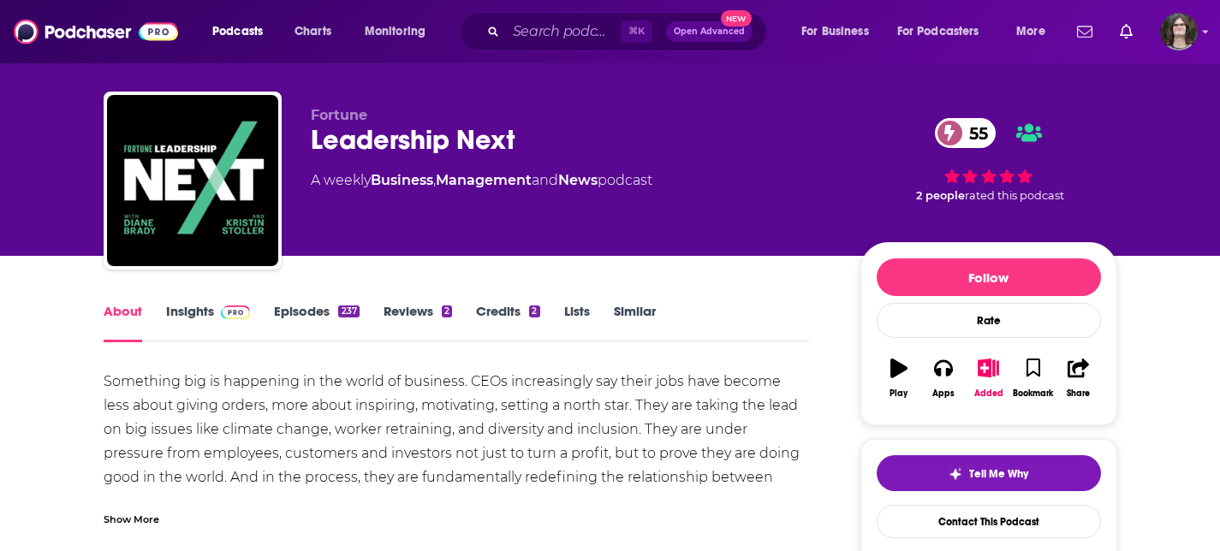
scroll to position [41, 0]
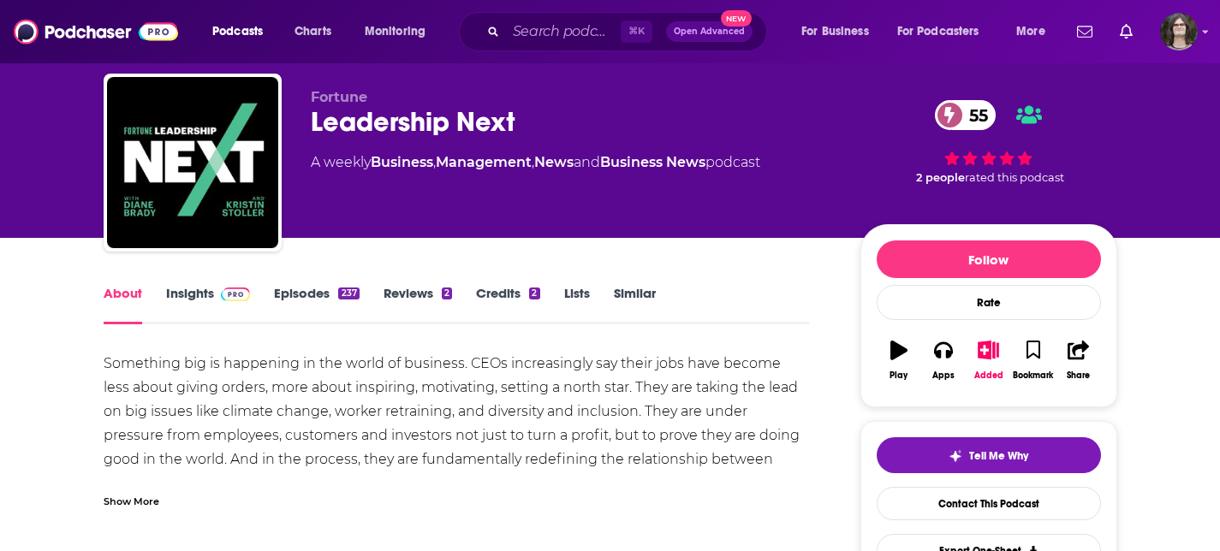
click at [158, 505] on div "Show More" at bounding box center [132, 500] width 56 height 16
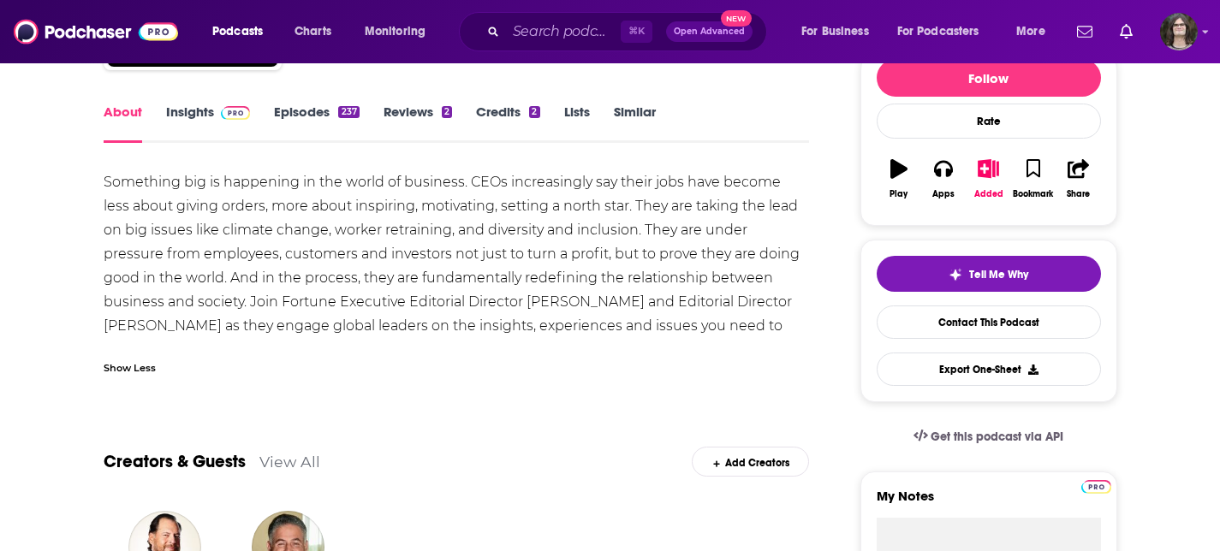
scroll to position [230, 0]
